Goal: Find specific page/section: Find specific page/section

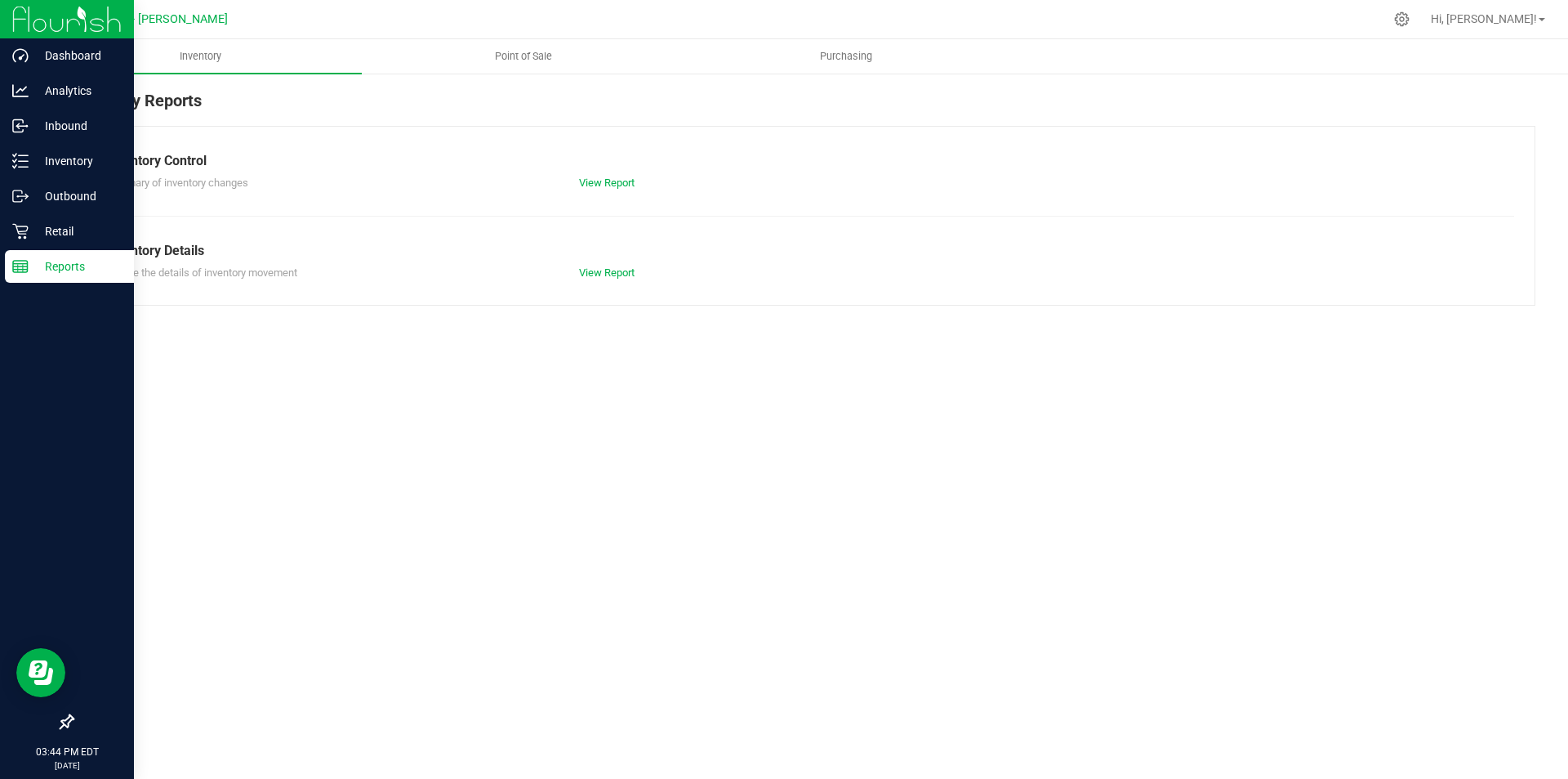
click at [63, 265] on p "Reports" at bounding box center [78, 267] width 98 height 20
click at [67, 165] on p "Inventory" at bounding box center [78, 161] width 98 height 20
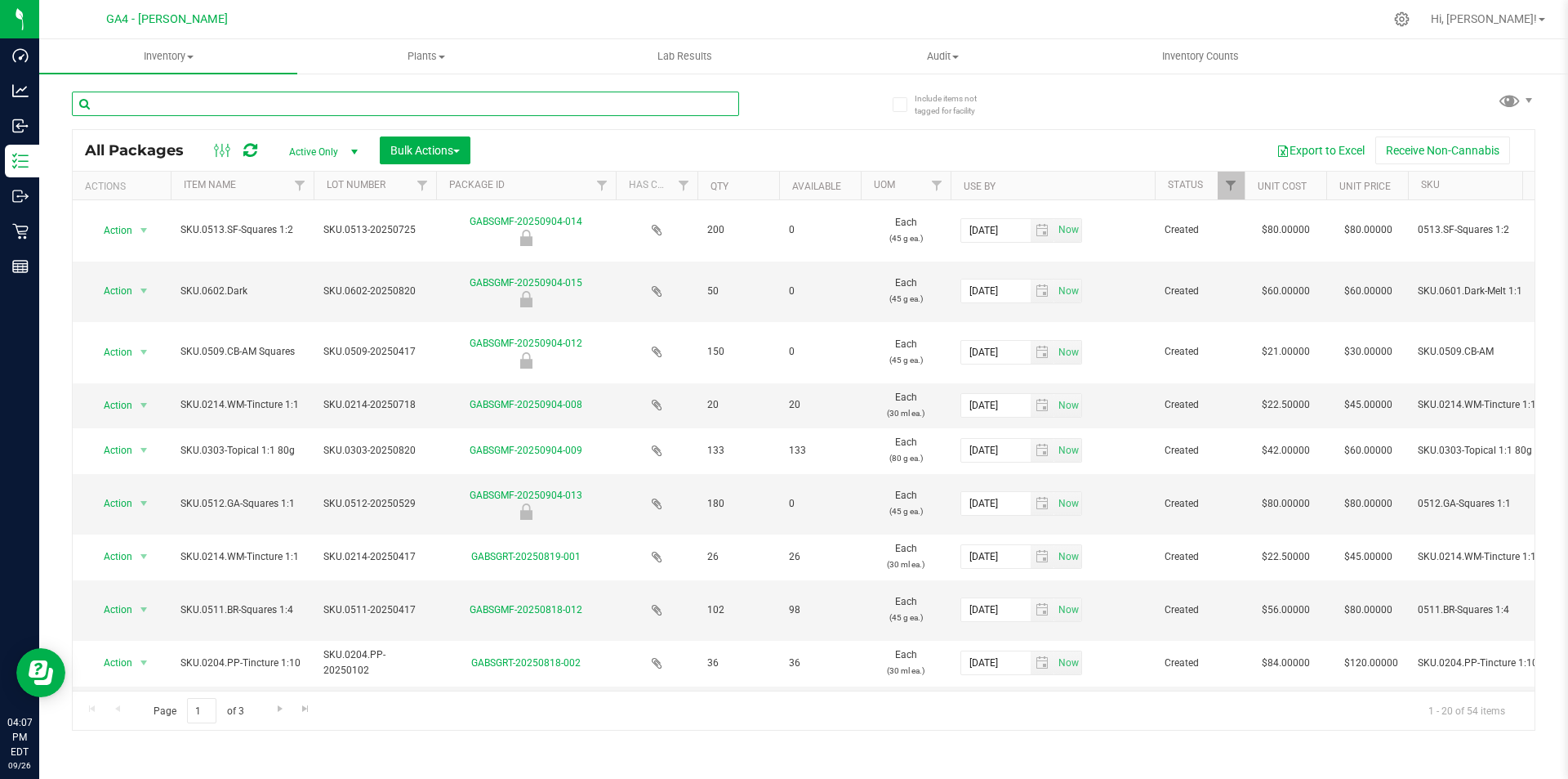
click at [233, 103] on input "text" at bounding box center [405, 103] width 668 height 24
type input "green"
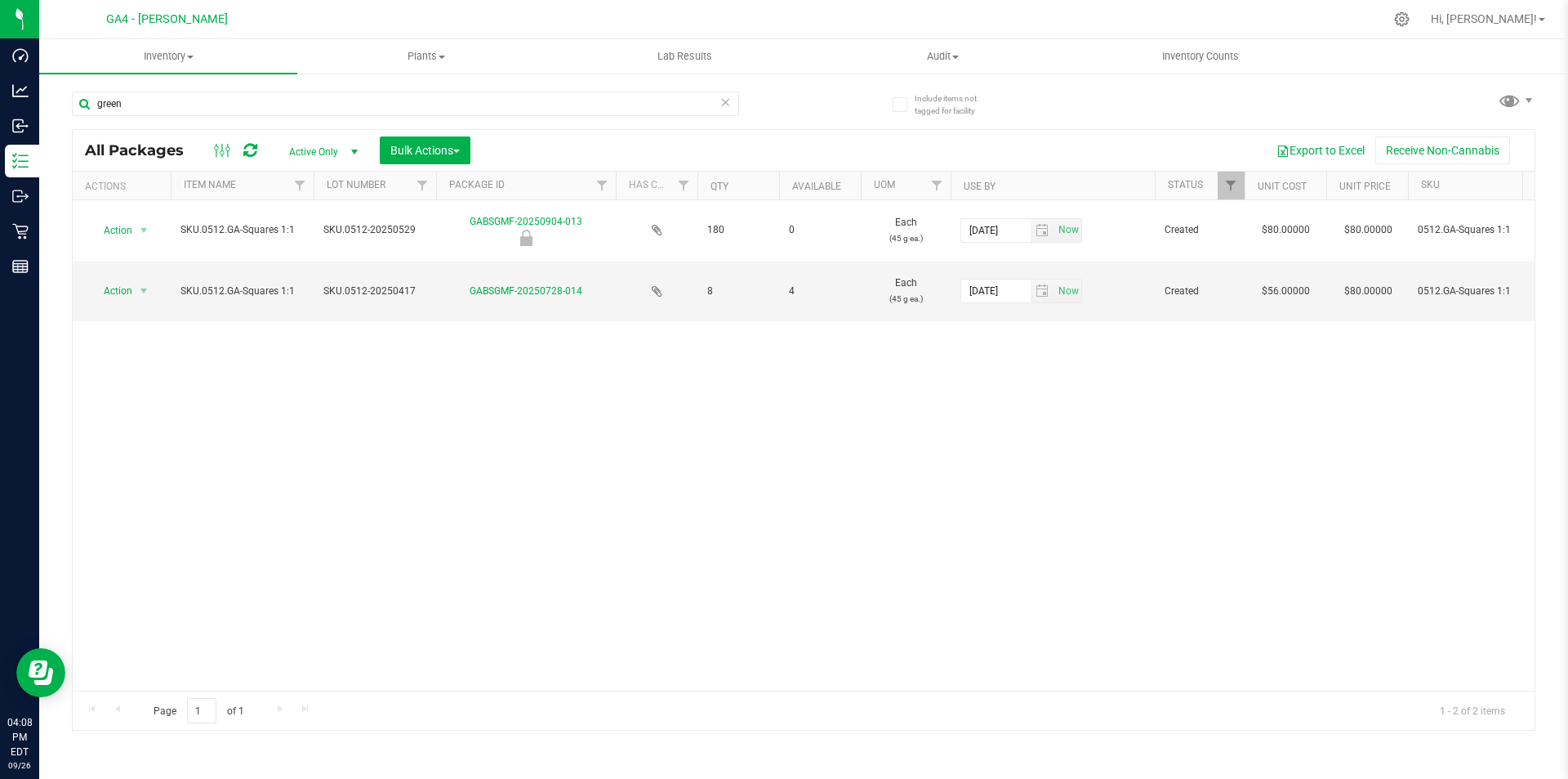
click at [725, 100] on icon at bounding box center [725, 102] width 12 height 20
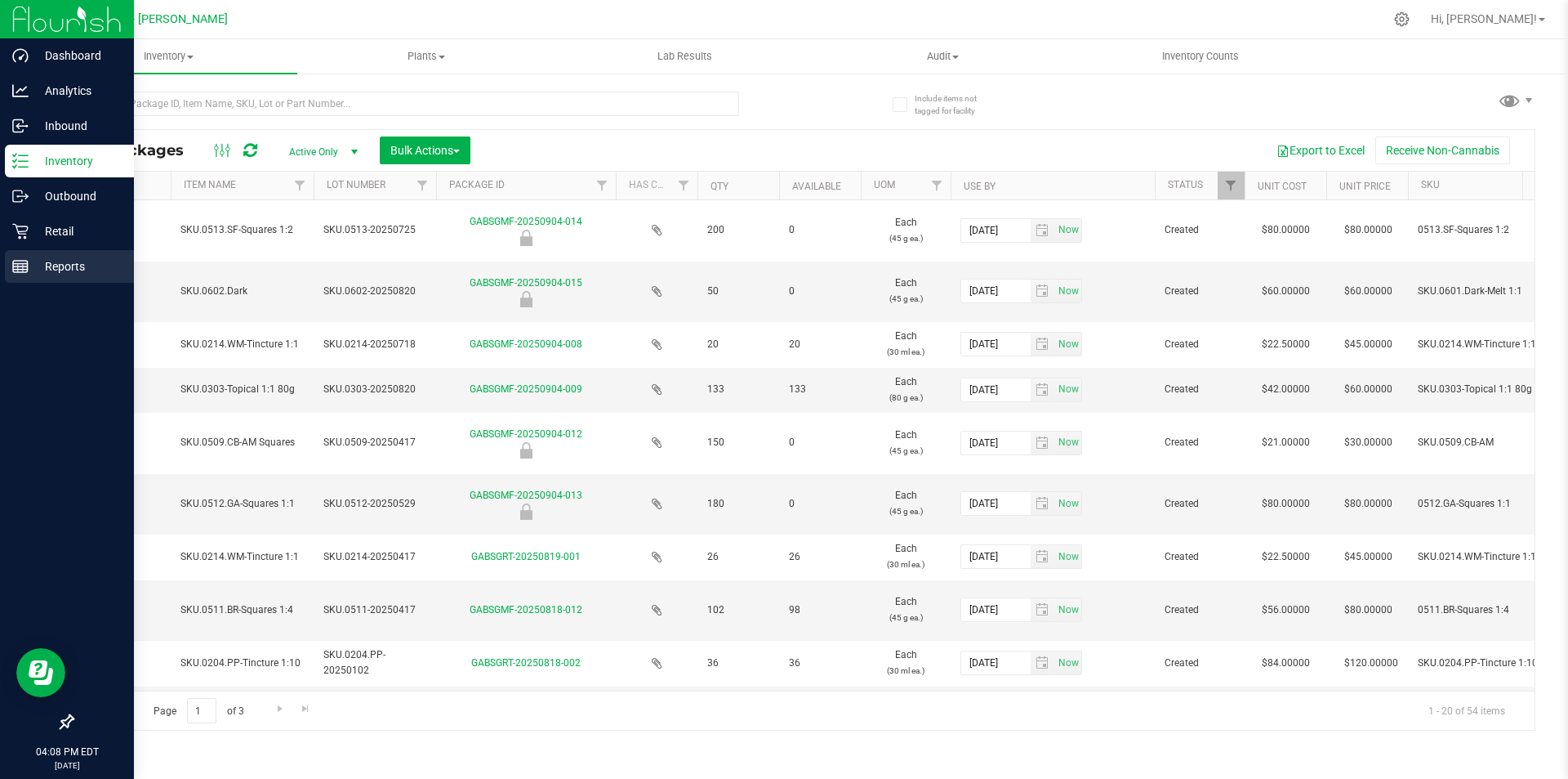
click at [27, 264] on rect at bounding box center [21, 267] width 15 height 12
